Goal: Task Accomplishment & Management: Manage account settings

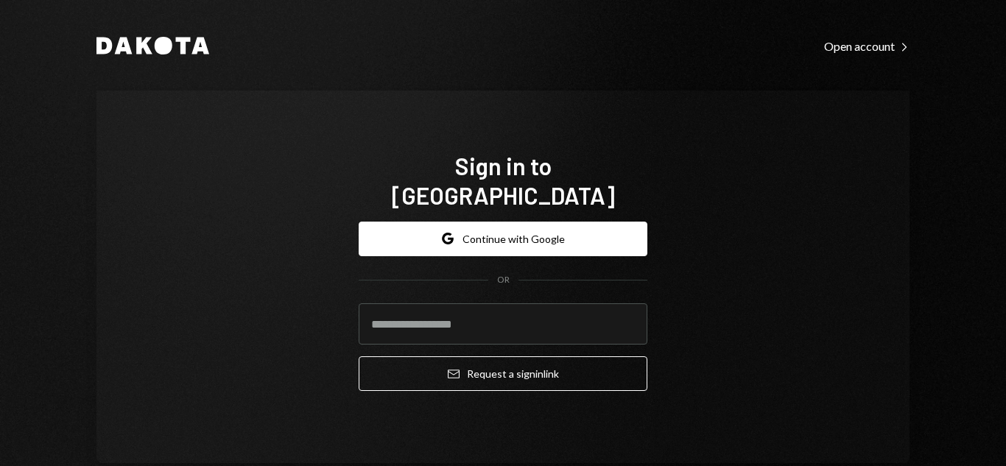
click at [414, 305] on input "email" at bounding box center [503, 323] width 289 height 41
type input "**********"
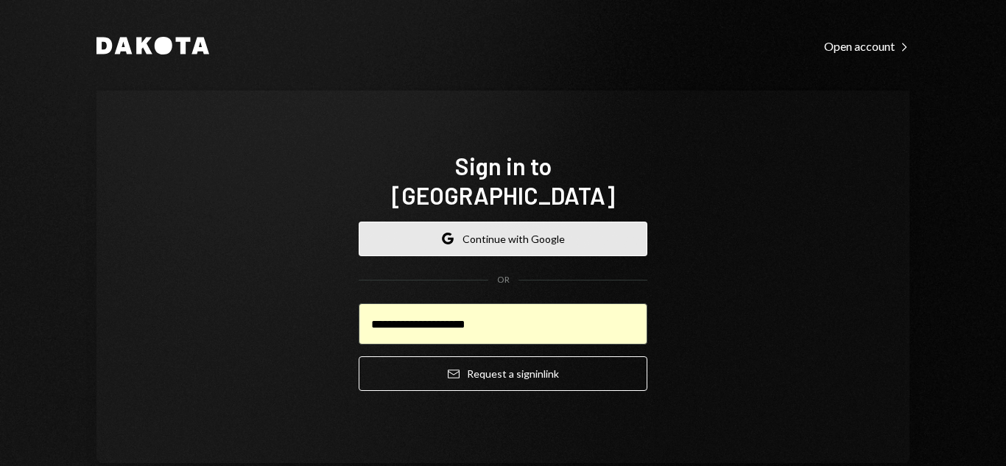
click at [425, 231] on button "Google Continue with Google" at bounding box center [503, 239] width 289 height 35
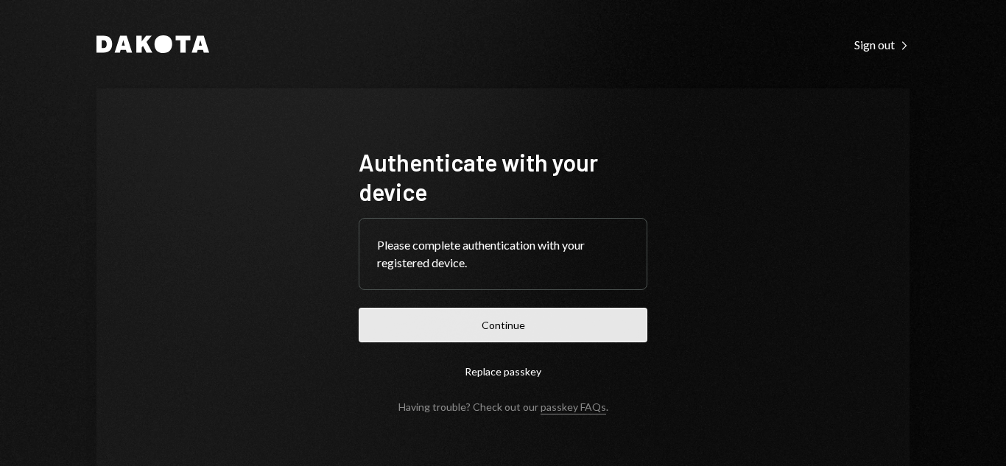
click at [498, 319] on button "Continue" at bounding box center [503, 325] width 289 height 35
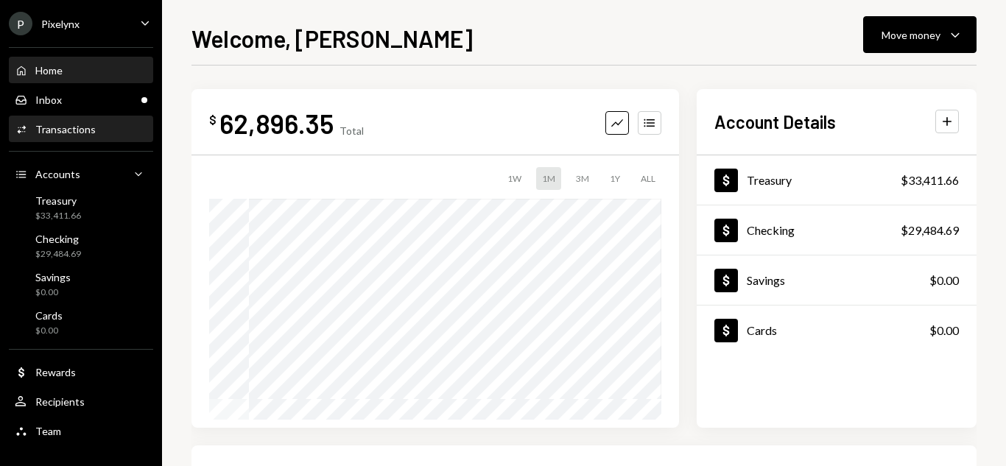
click at [69, 132] on div "Transactions" at bounding box center [65, 129] width 60 height 13
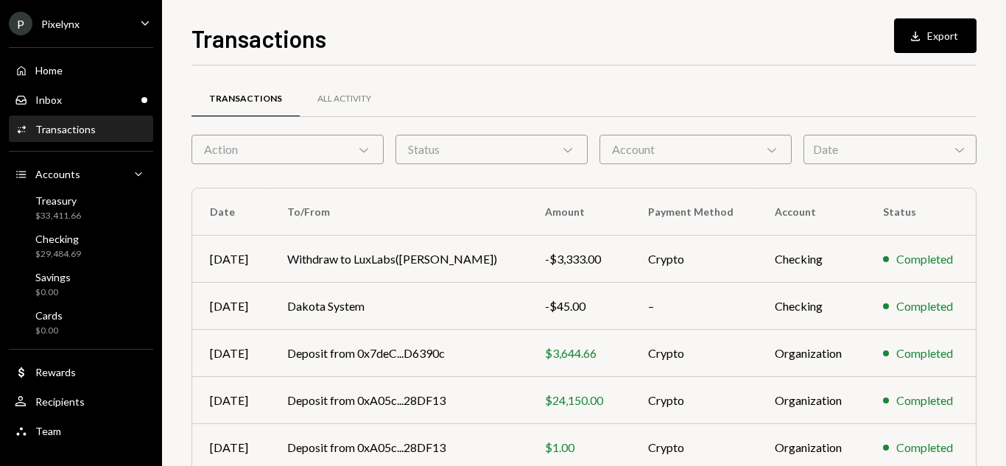
click at [917, 149] on div "Date Chevron Down" at bounding box center [889, 149] width 173 height 29
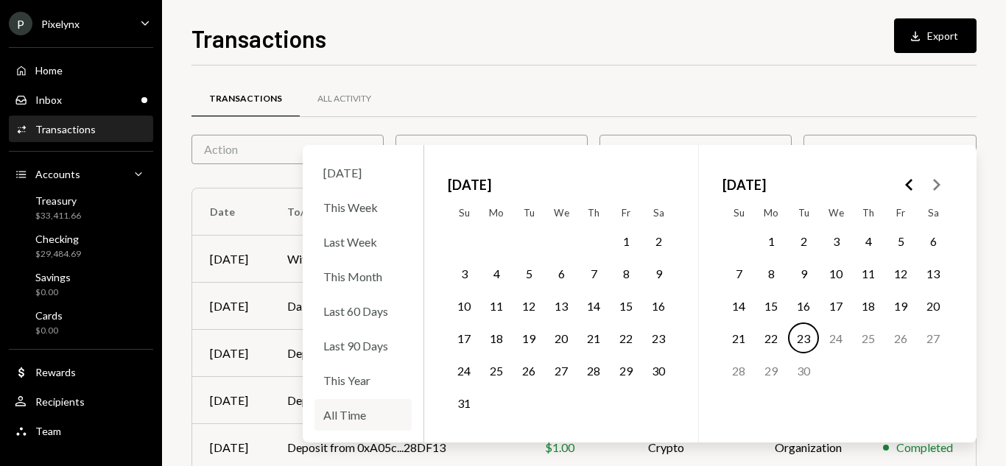
click at [332, 411] on div "All Time" at bounding box center [362, 415] width 97 height 32
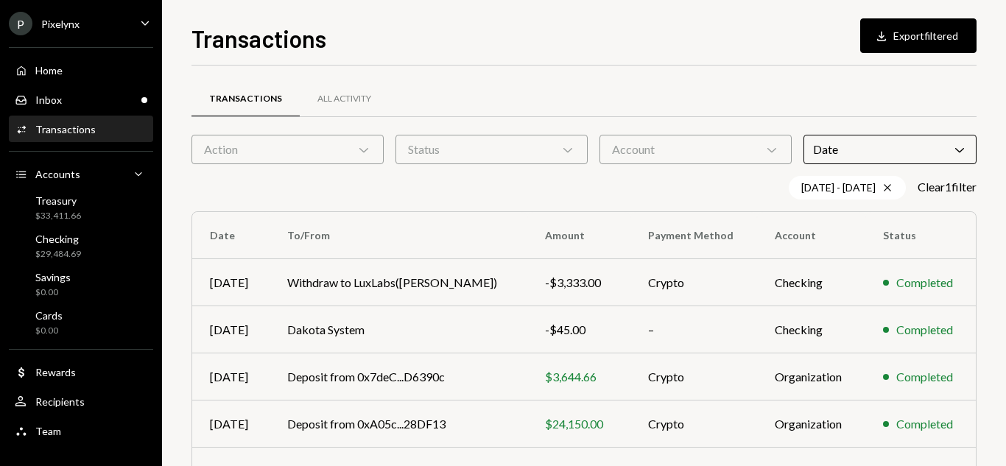
click at [800, 86] on div "Transactions All Activity" at bounding box center [583, 99] width 785 height 38
click at [841, 186] on div "[DATE] - [DATE] Cross" at bounding box center [847, 188] width 117 height 24
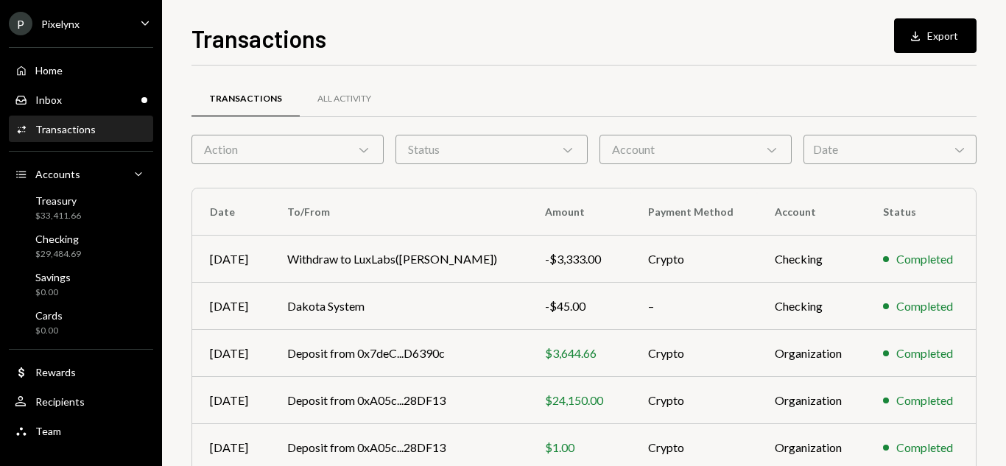
click at [851, 147] on div "Date Chevron Down" at bounding box center [889, 149] width 173 height 29
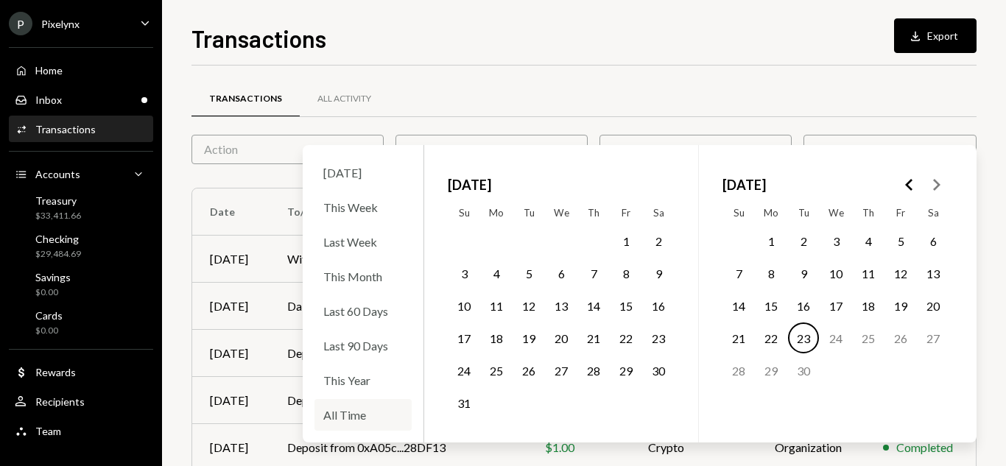
click at [338, 417] on div "All Time" at bounding box center [362, 415] width 97 height 32
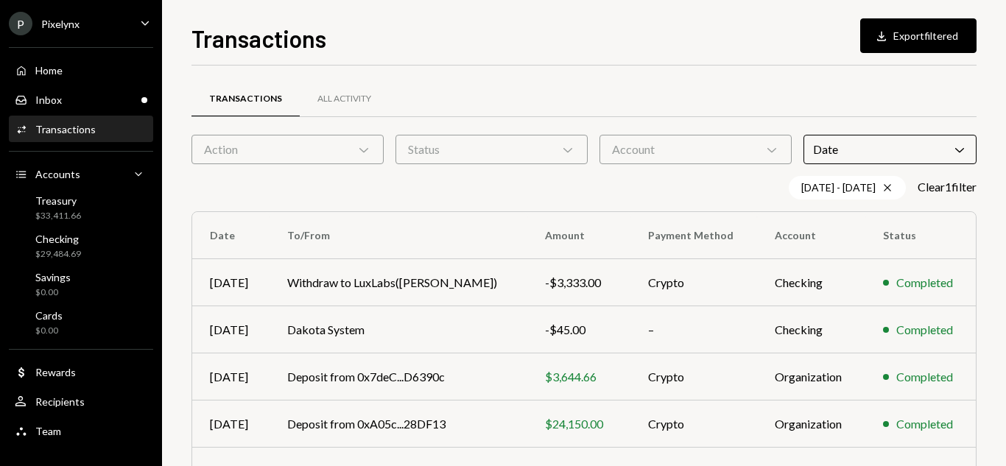
click at [750, 96] on div "Transactions All Activity" at bounding box center [583, 99] width 785 height 38
click at [898, 151] on div "Date Chevron Down" at bounding box center [889, 149] width 173 height 29
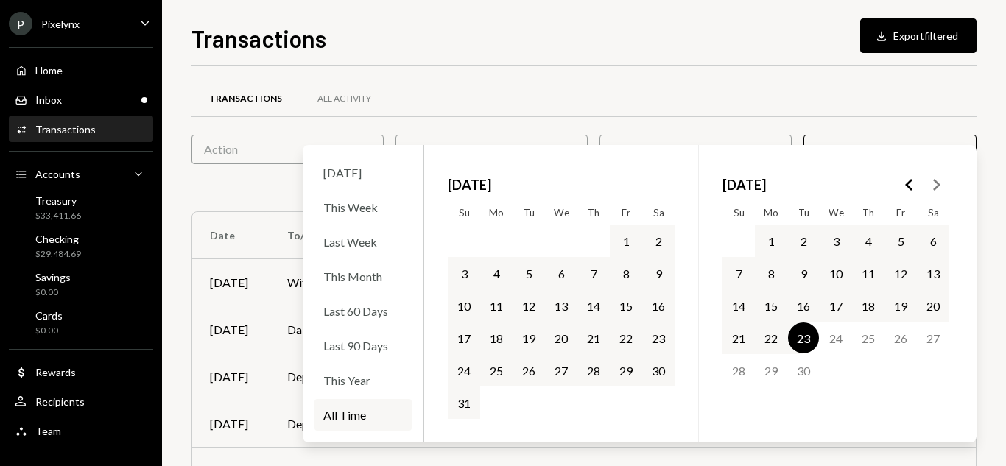
click at [464, 401] on button "31" at bounding box center [463, 402] width 31 height 31
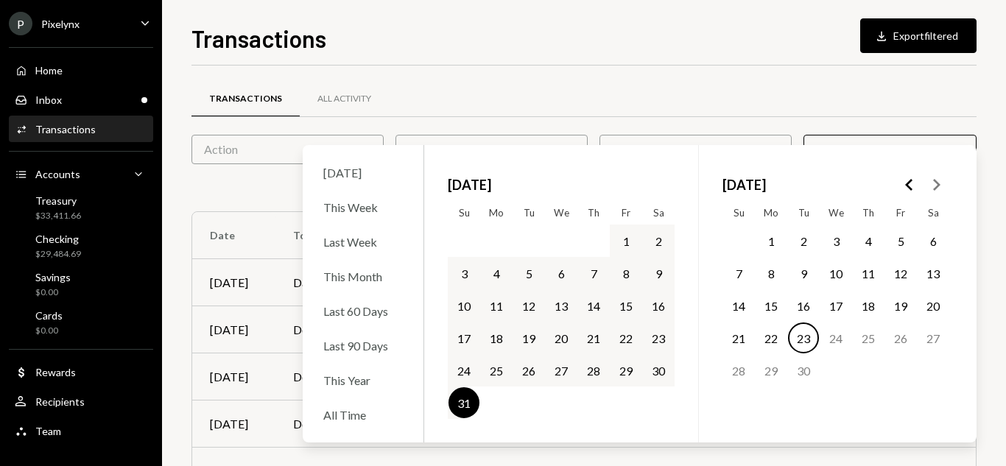
click at [838, 79] on div "Transactions All Activity Action Chevron Down Status Chevron Down Account Chevr…" at bounding box center [583, 429] width 785 height 727
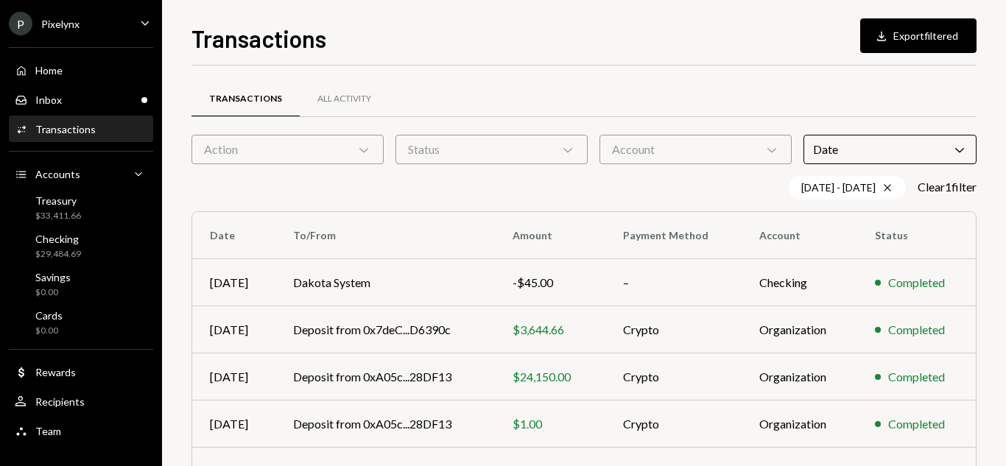
click at [640, 152] on div "Account Chevron Down" at bounding box center [695, 149] width 192 height 29
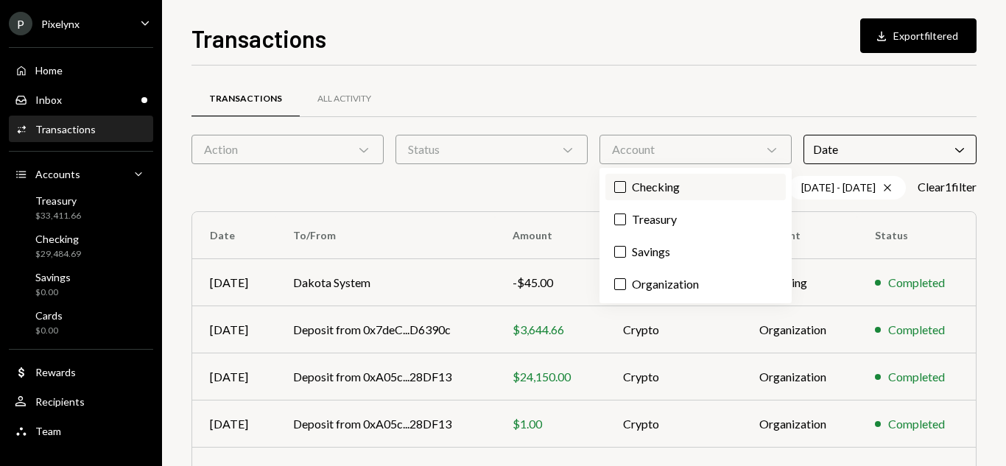
click at [621, 191] on button "Checking" at bounding box center [620, 187] width 12 height 12
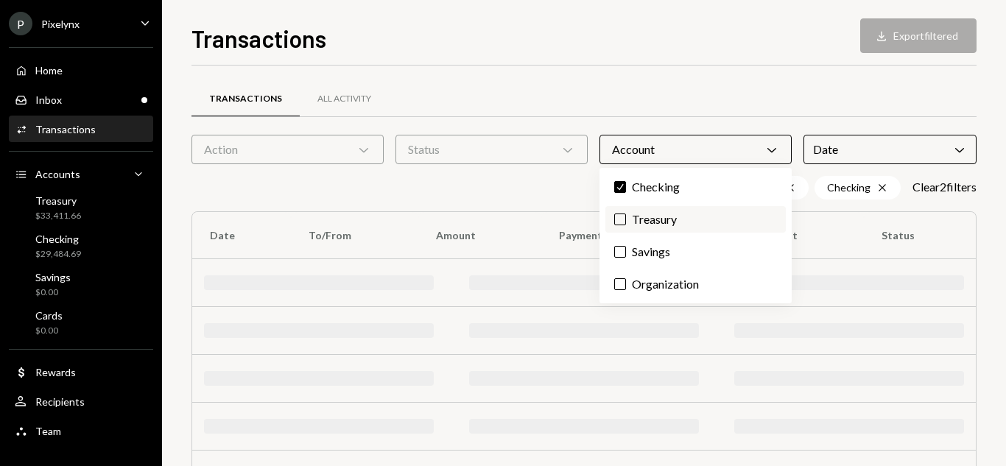
click at [624, 214] on button "Treasury" at bounding box center [620, 220] width 12 height 12
click at [628, 247] on label "Savings" at bounding box center [695, 252] width 180 height 27
click at [626, 247] on button "Savings" at bounding box center [620, 252] width 12 height 12
click at [638, 280] on label "Organization" at bounding box center [695, 284] width 180 height 27
click at [626, 280] on button "Organization" at bounding box center [620, 284] width 12 height 12
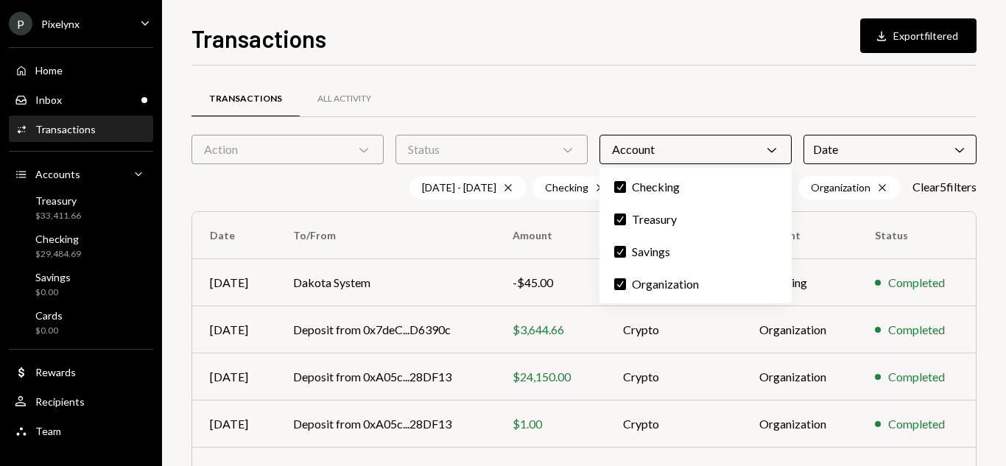
click at [614, 76] on div "Transactions All Activity Action Chevron Down Status Chevron Down Account Chevr…" at bounding box center [583, 429] width 785 height 727
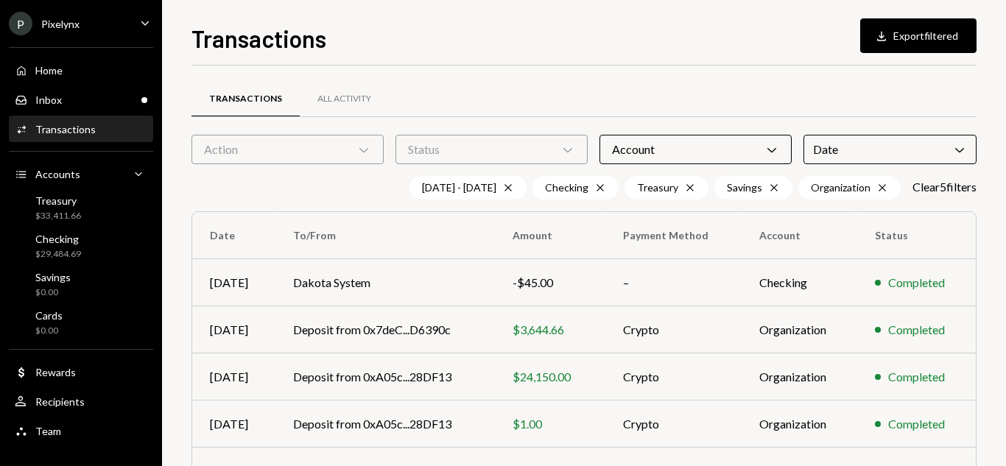
click at [554, 155] on div "Status Chevron Down" at bounding box center [491, 149] width 192 height 29
drag, startPoint x: 462, startPoint y: 183, endPoint x: 431, endPoint y: 185, distance: 30.3
click at [462, 184] on label "Completed" at bounding box center [491, 187] width 180 height 27
click at [422, 184] on button "Completed" at bounding box center [416, 187] width 12 height 12
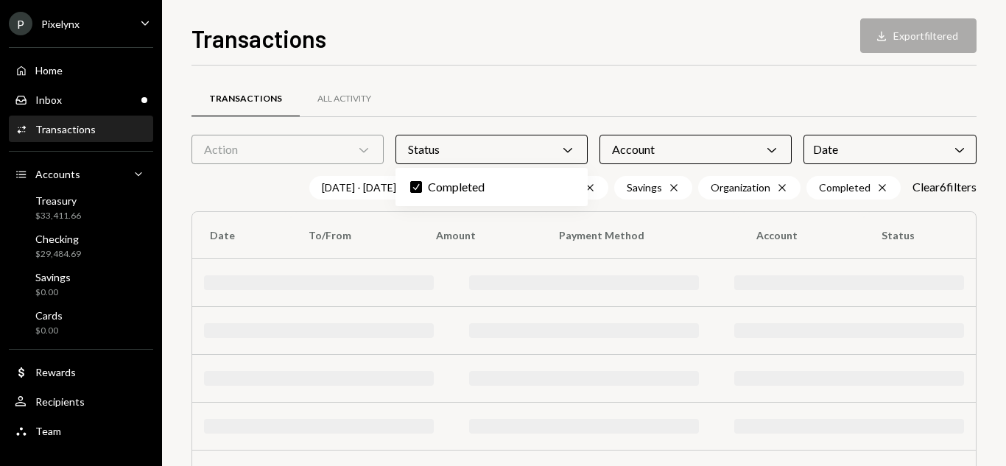
click at [343, 138] on div "Action Chevron Down" at bounding box center [287, 149] width 192 height 29
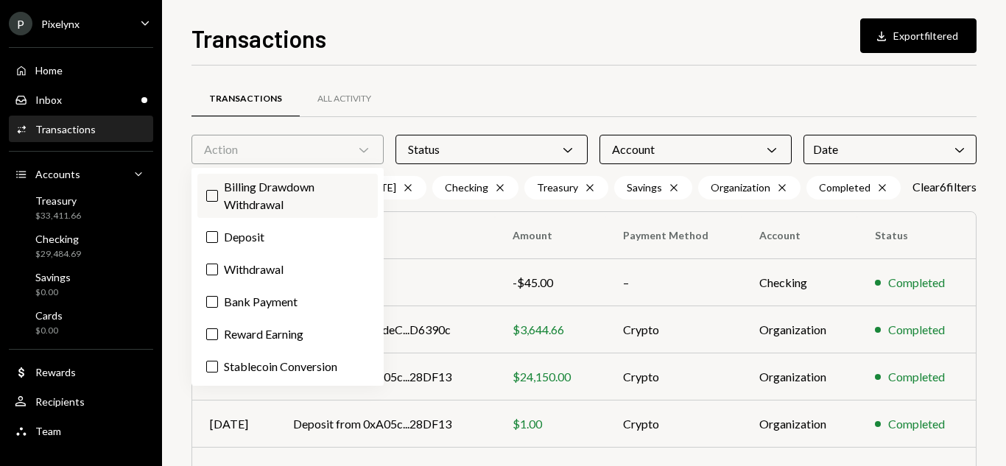
click at [219, 199] on label "Billing Drawdown Withdrawal" at bounding box center [287, 196] width 180 height 44
click at [218, 199] on button "Billing Drawdown Withdrawal" at bounding box center [212, 196] width 12 height 12
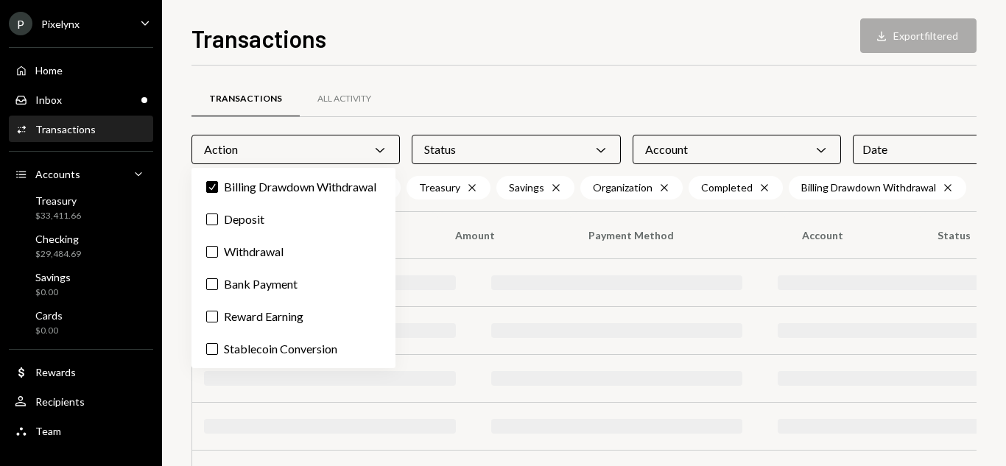
click at [230, 233] on div "Check Billing Drawdown Withdrawal Deposit Withdrawal Bank Payment Reward Earnin…" at bounding box center [293, 268] width 204 height 200
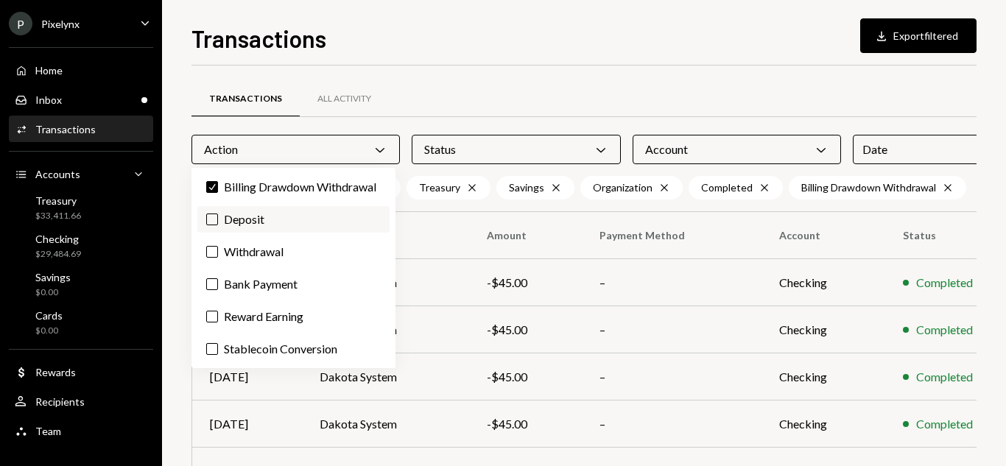
click at [229, 218] on label "Deposit" at bounding box center [293, 219] width 192 height 27
click at [218, 218] on button "Deposit" at bounding box center [212, 220] width 12 height 12
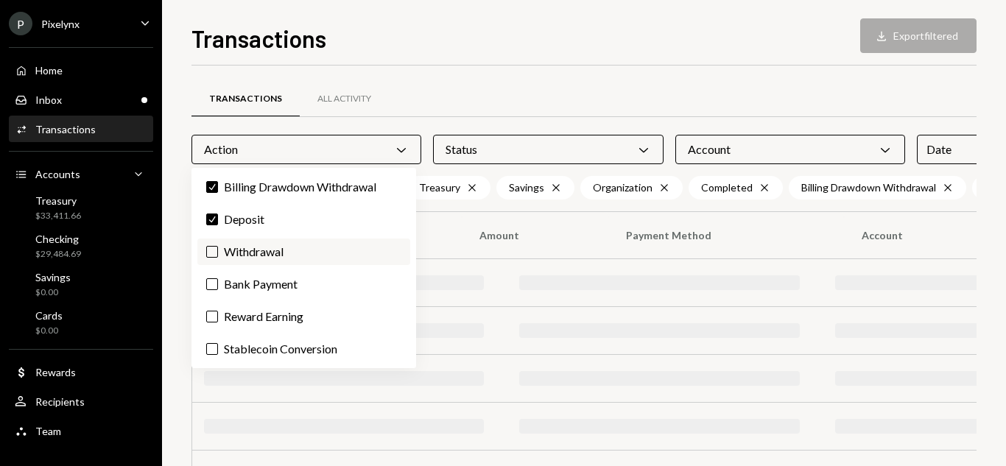
drag, startPoint x: 234, startPoint y: 249, endPoint x: 234, endPoint y: 259, distance: 10.3
click at [234, 250] on label "Withdrawal" at bounding box center [303, 252] width 213 height 27
click at [218, 250] on button "Withdrawal" at bounding box center [212, 252] width 12 height 12
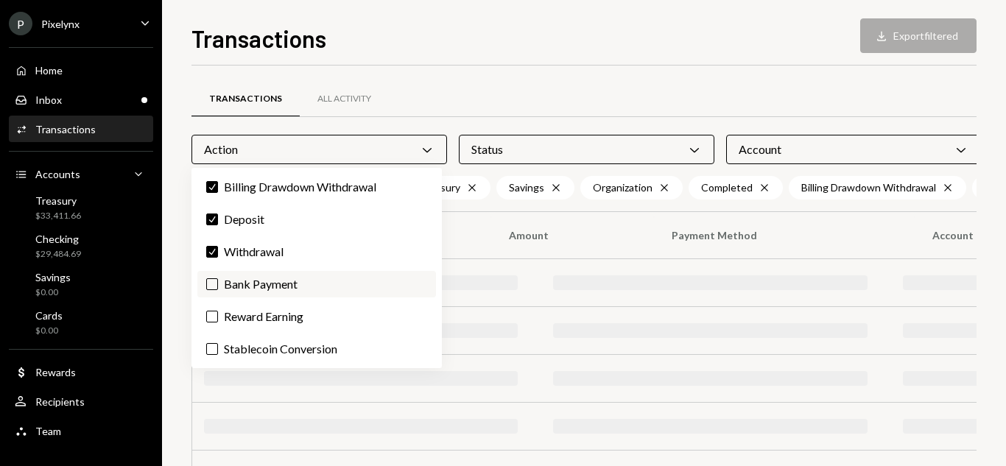
click at [236, 278] on label "Bank Payment" at bounding box center [316, 284] width 239 height 27
click at [218, 278] on button "Bank Payment" at bounding box center [212, 284] width 12 height 12
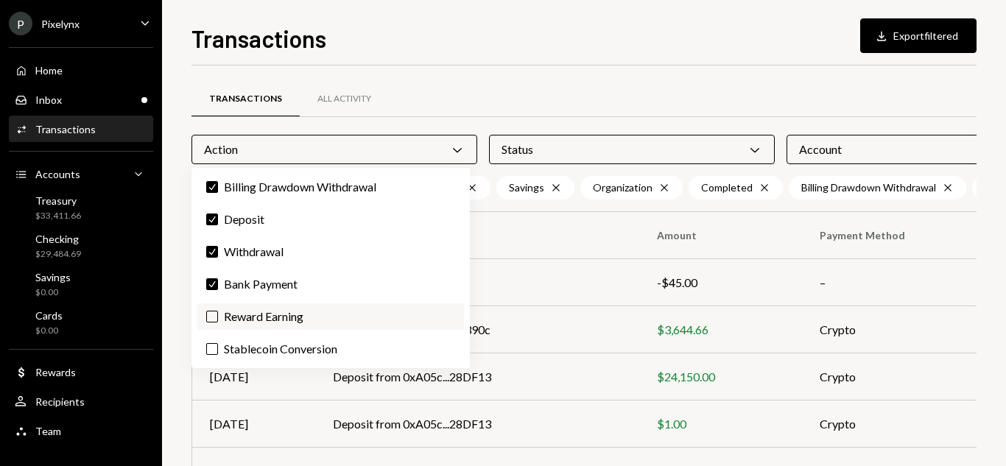
click at [243, 321] on label "Reward Earning" at bounding box center [330, 316] width 267 height 27
click at [218, 321] on button "Reward Earning" at bounding box center [212, 317] width 12 height 12
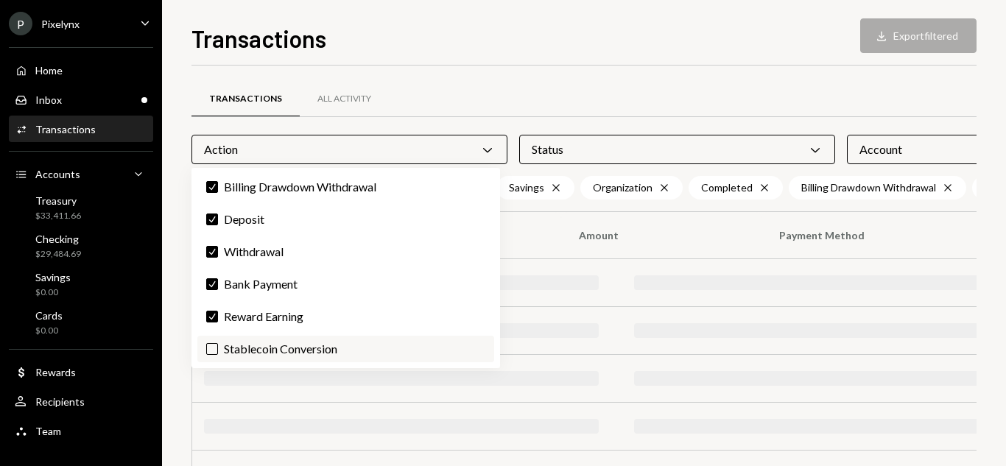
click at [247, 348] on label "Stablecoin Conversion" at bounding box center [345, 349] width 297 height 27
click at [218, 348] on button "Stablecoin Conversion" at bounding box center [212, 349] width 12 height 12
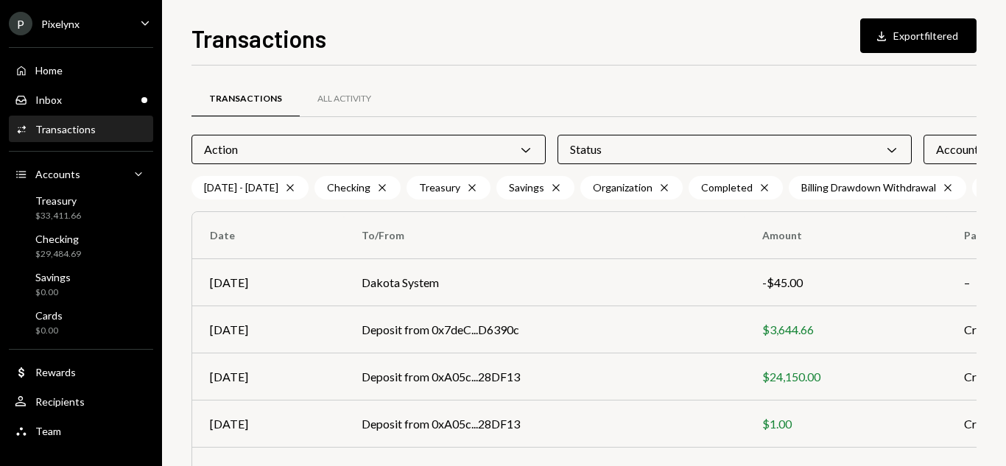
click at [647, 60] on div "Transactions Download Export filtered Transactions All Activity Action Chevron …" at bounding box center [583, 243] width 785 height 445
click at [929, 32] on button "Download Export filtered" at bounding box center [918, 35] width 116 height 35
